Goal: Find specific page/section: Find specific page/section

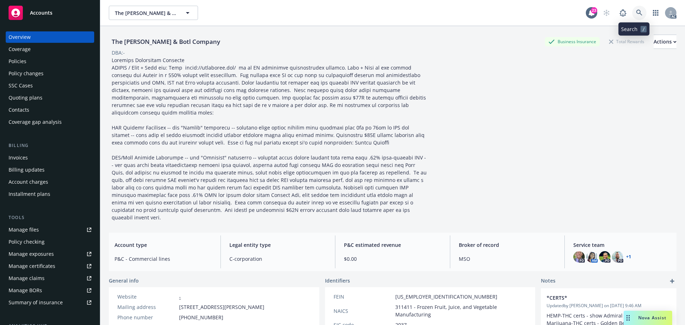
click at [636, 15] on icon at bounding box center [639, 13] width 6 height 6
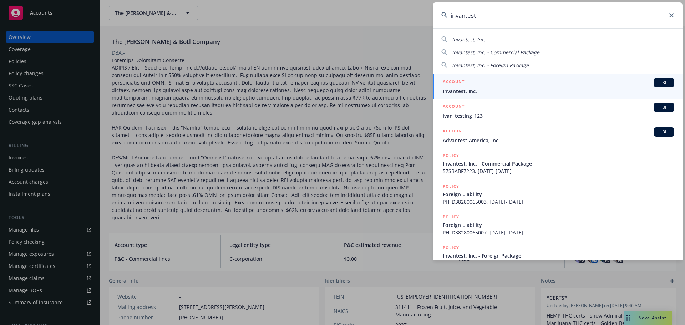
type input "invantest"
click at [605, 88] on span "Invantest, Inc." at bounding box center [558, 90] width 231 height 7
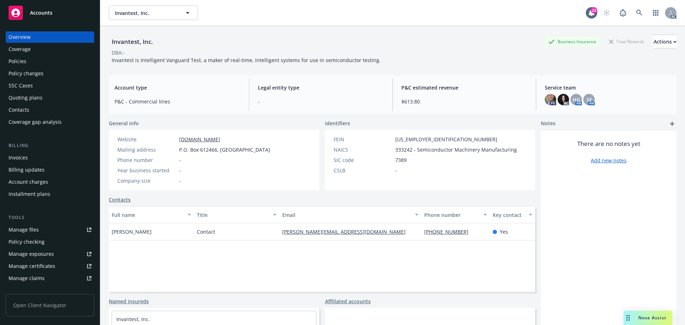
click at [44, 160] on div "Invoices" at bounding box center [50, 157] width 83 height 11
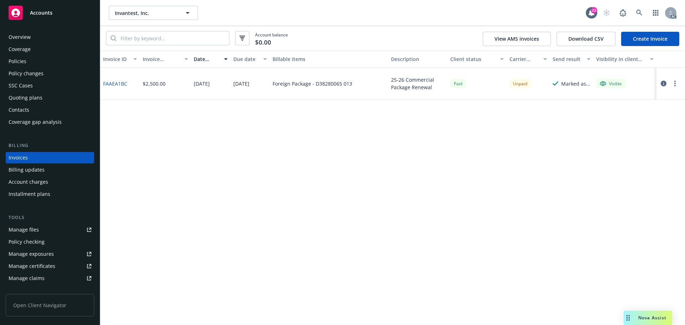
click at [33, 35] on div "Overview" at bounding box center [50, 36] width 83 height 11
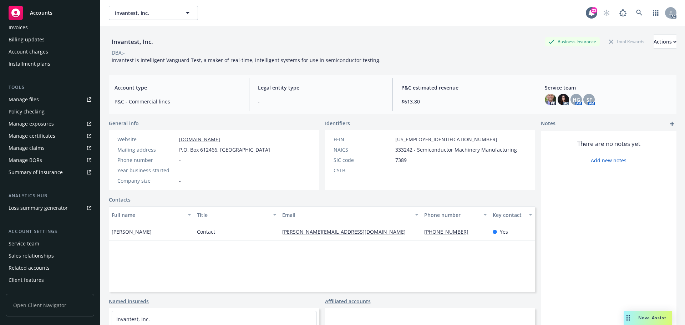
scroll to position [140, 0]
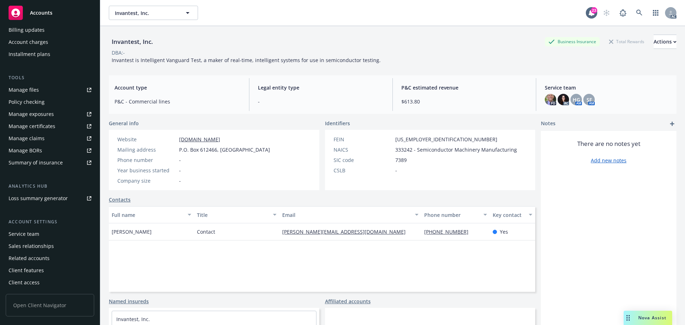
click at [42, 234] on div "Service team" at bounding box center [50, 233] width 83 height 11
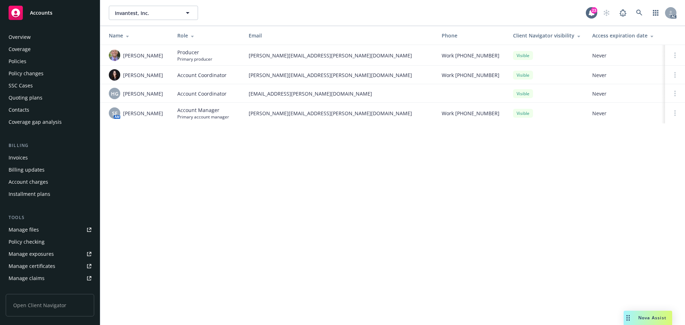
click at [30, 39] on div "Overview" at bounding box center [20, 36] width 22 height 11
